Goal: Check status

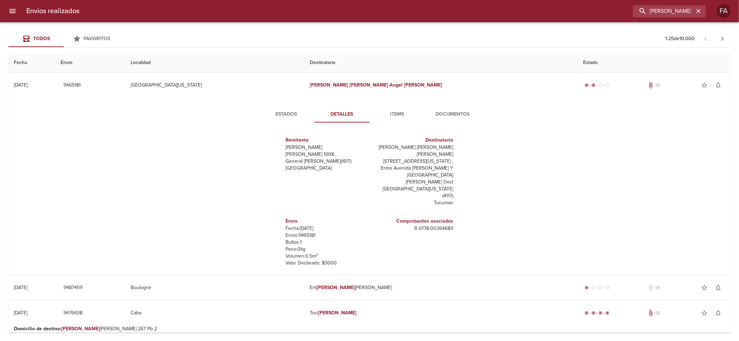
scroll to position [17, 0]
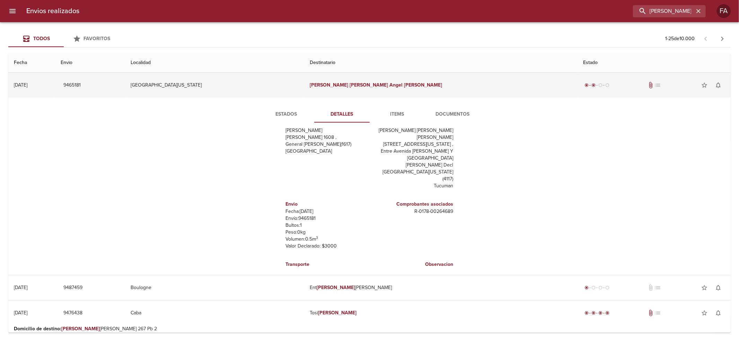
type input "[PERSON_NAME]"
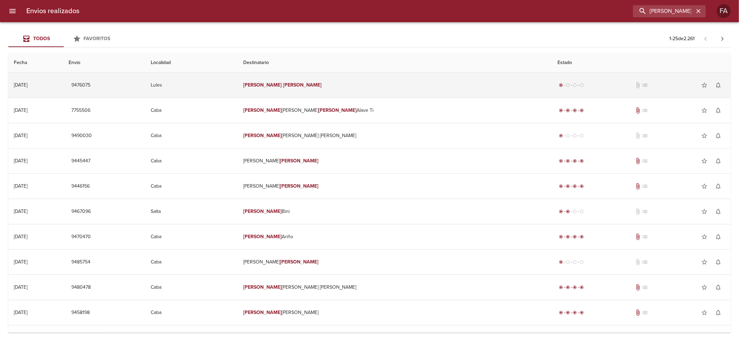
scroll to position [0, 0]
click at [577, 94] on td "radio_button_checked radio_button_unchecked radio_button_unchecked radio_button…" at bounding box center [641, 85] width 179 height 25
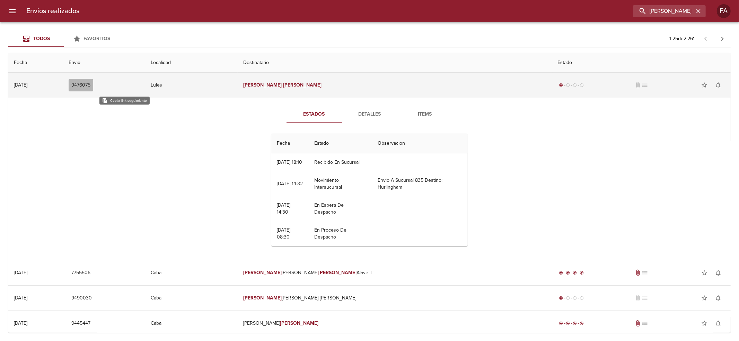
click at [90, 85] on span "9476075" at bounding box center [80, 85] width 19 height 9
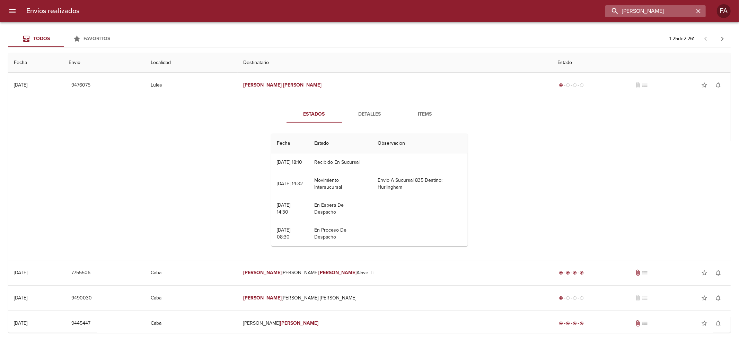
click at [655, 14] on input "[PERSON_NAME]" at bounding box center [649, 11] width 89 height 12
paste input "[PERSON_NAME]"
type input "[PERSON_NAME]"
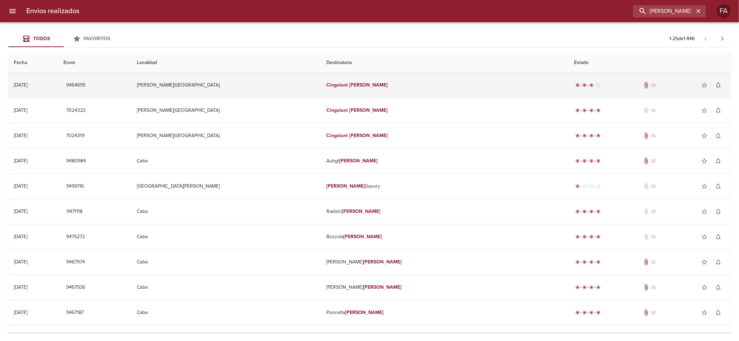
click at [317, 74] on td "[PERSON_NAME][GEOGRAPHIC_DATA]" at bounding box center [226, 85] width 190 height 25
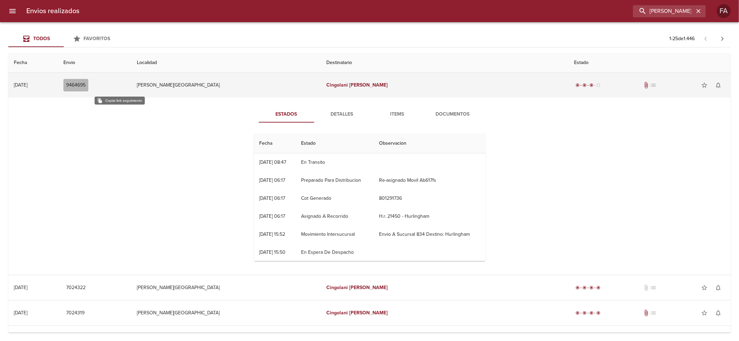
click at [88, 84] on button "9464695" at bounding box center [75, 85] width 25 height 13
